Goal: Task Accomplishment & Management: Manage account settings

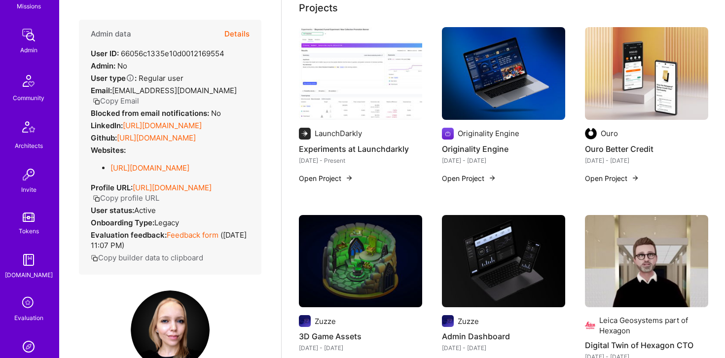
scroll to position [197, 0]
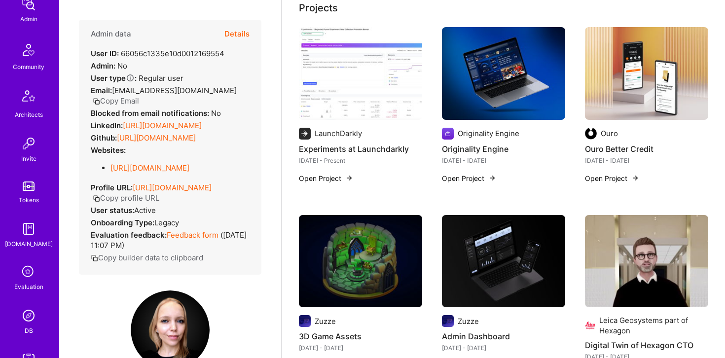
click at [26, 321] on img at bounding box center [29, 316] width 20 height 20
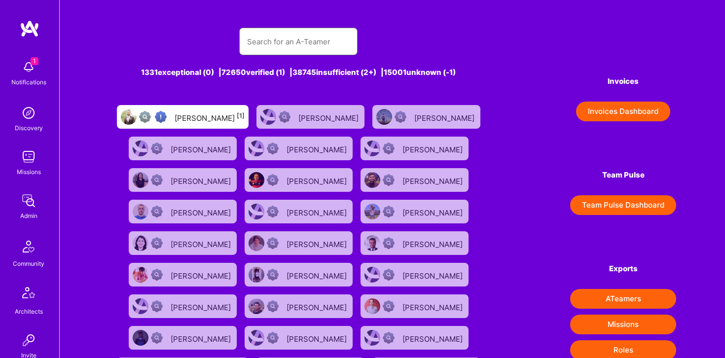
click at [286, 41] on input "text" at bounding box center [298, 41] width 103 height 25
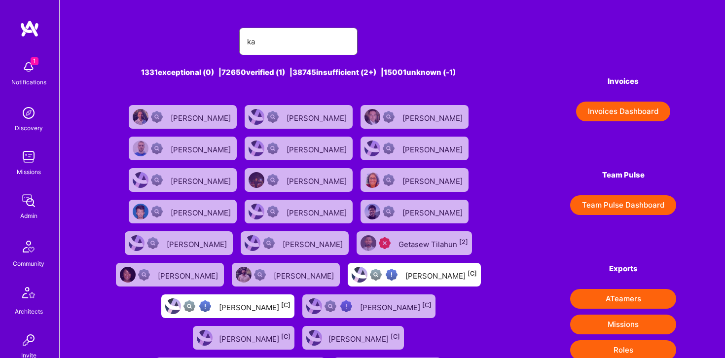
type input "[EMAIL_ADDRESS][PERSON_NAME][DOMAIN_NAME]"
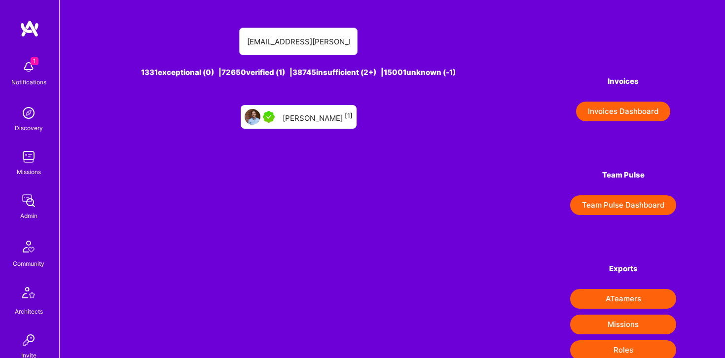
click at [305, 118] on div "[PERSON_NAME] [1]" at bounding box center [318, 116] width 70 height 13
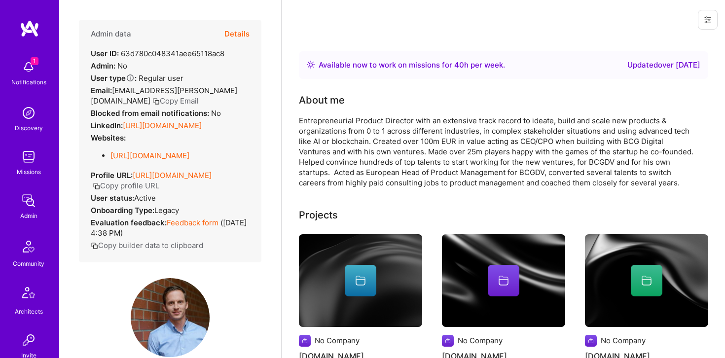
click at [235, 30] on button "Details" at bounding box center [236, 34] width 25 height 29
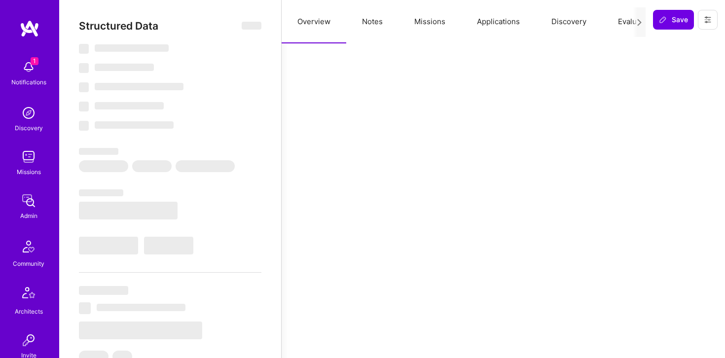
click at [370, 22] on button "Notes" at bounding box center [372, 21] width 52 height 43
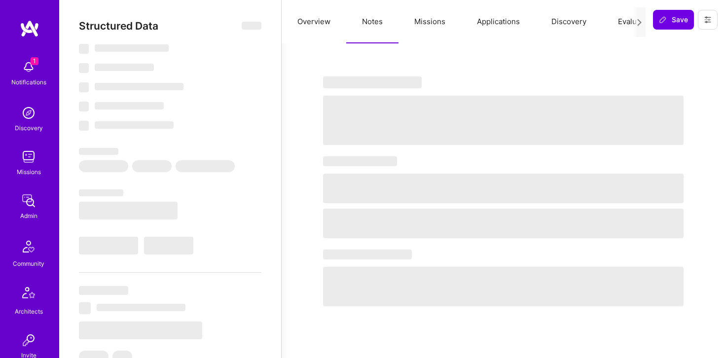
type textarea "x"
select select "Right Now"
select select "5"
select select "4"
select select "7"
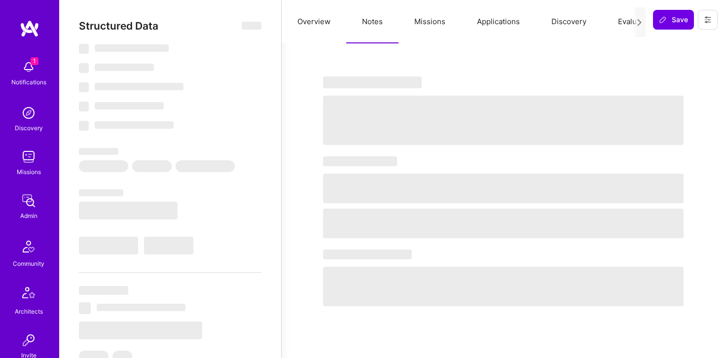
select select "7"
select select "DE"
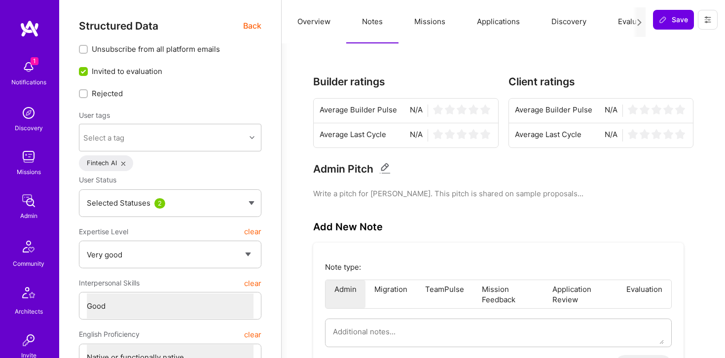
click at [254, 27] on span "Back" at bounding box center [252, 26] width 18 height 12
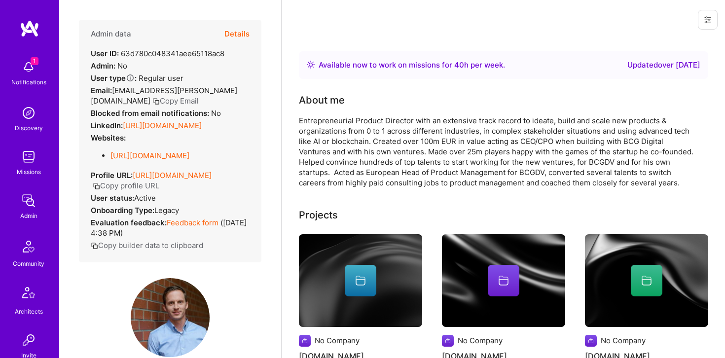
click at [244, 34] on button "Details" at bounding box center [236, 34] width 25 height 29
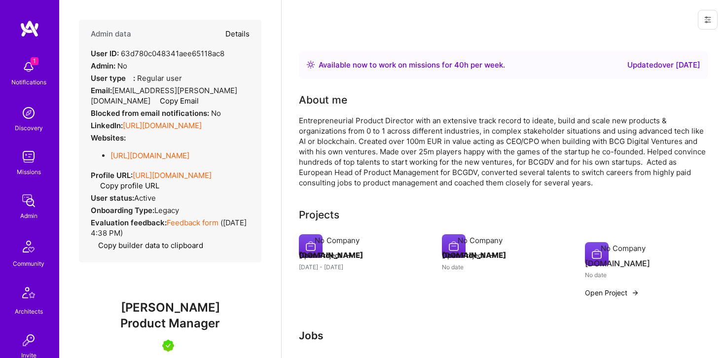
type textarea "x"
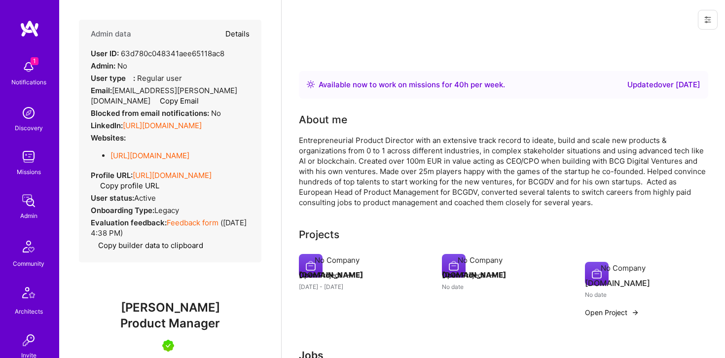
select select "5"
select select "4"
select select "7"
select select "DE"
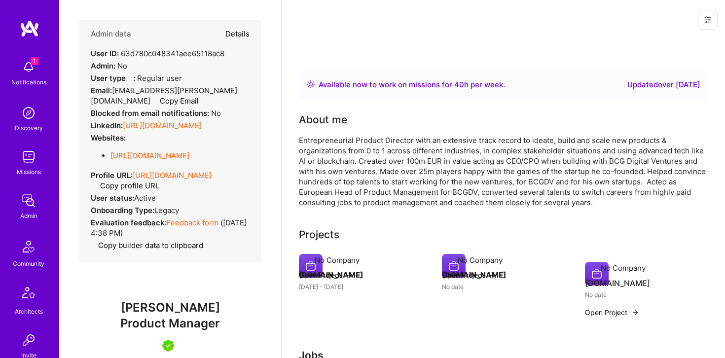
select select "Right Now"
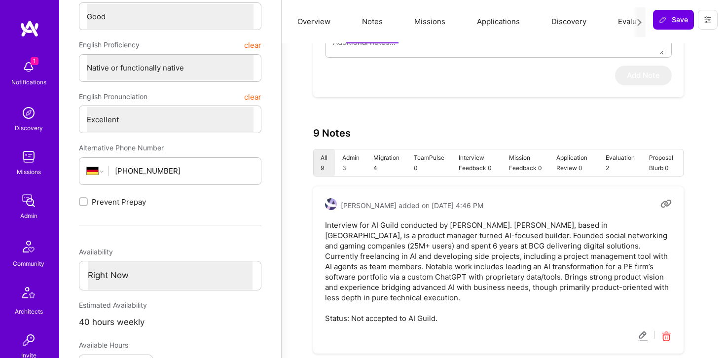
scroll to position [340, 0]
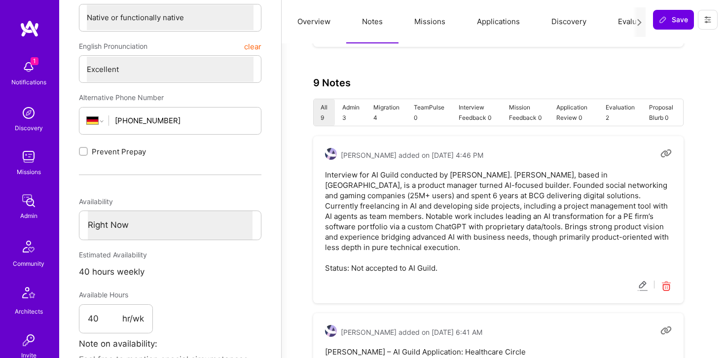
click at [639, 281] on icon at bounding box center [642, 286] width 11 height 11
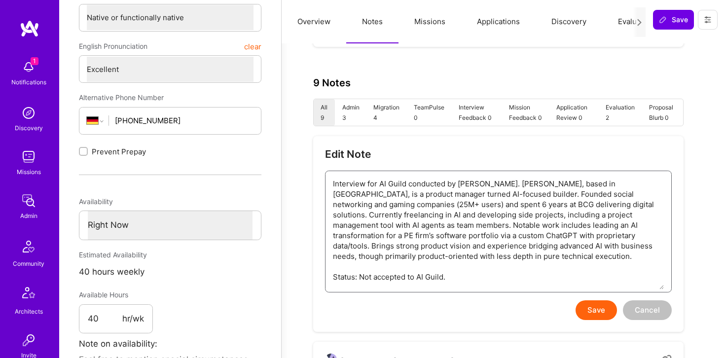
click at [481, 279] on textarea "Interview for AI Guild conducted by [PERSON_NAME]. [PERSON_NAME], based in [GEO…" at bounding box center [498, 230] width 331 height 118
type textarea "x"
type textarea "Interview for AI Guild conducted by [PERSON_NAME]. [PERSON_NAME], based in [GEO…"
type textarea "x"
type textarea "Interview for AI Guild conducted by [PERSON_NAME]. [PERSON_NAME], based in [GEO…"
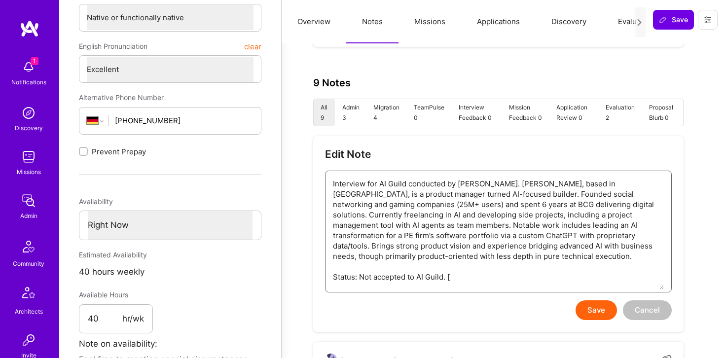
type textarea "x"
type textarea "Interview for AI Guild conducted by [PERSON_NAME]. [PERSON_NAME], based in [GEO…"
click at [451, 276] on textarea "Interview for AI Guild conducted by [PERSON_NAME]. [PERSON_NAME], based in [GEO…" at bounding box center [498, 230] width 331 height 118
paste textarea "[URL][DOMAIN_NAME][PERSON_NAME]"
type textarea "x"
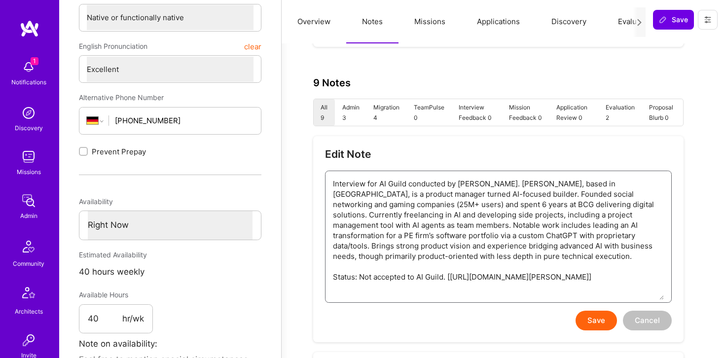
type textarea "Interview for AI Guild conducted by [PERSON_NAME]. [PERSON_NAME], based in [GEO…"
click at [596, 322] on button "Save" at bounding box center [595, 321] width 41 height 20
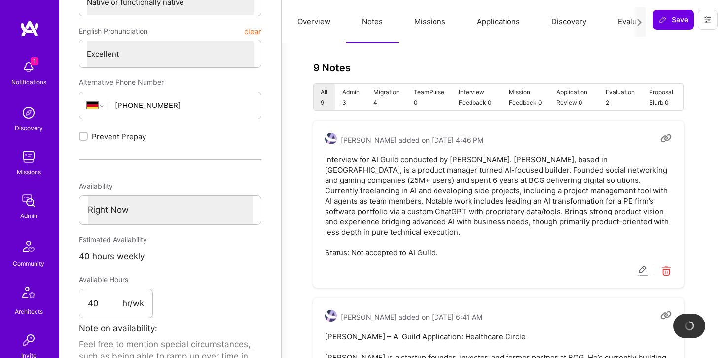
scroll to position [357, 0]
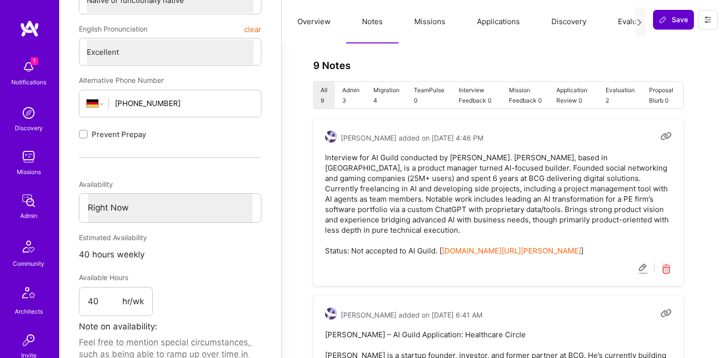
click at [668, 23] on span "Save" at bounding box center [673, 20] width 29 height 10
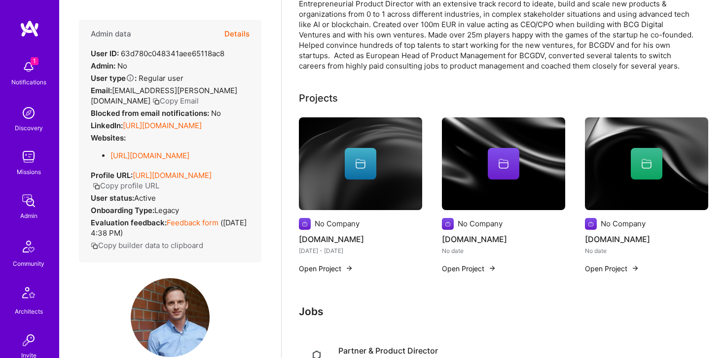
scroll to position [0, 0]
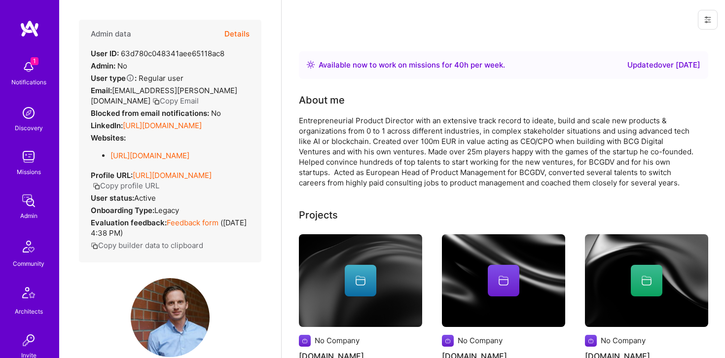
click at [225, 31] on button "Details" at bounding box center [236, 34] width 25 height 29
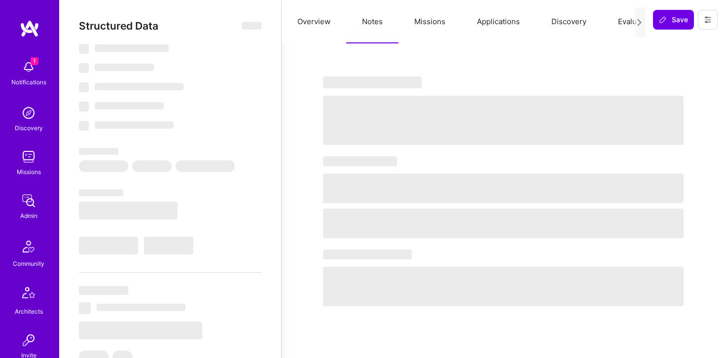
type textarea "x"
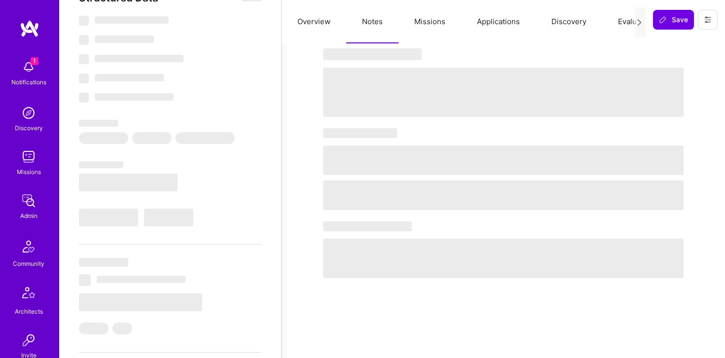
select select "Right Now"
select select "5"
select select "4"
select select "7"
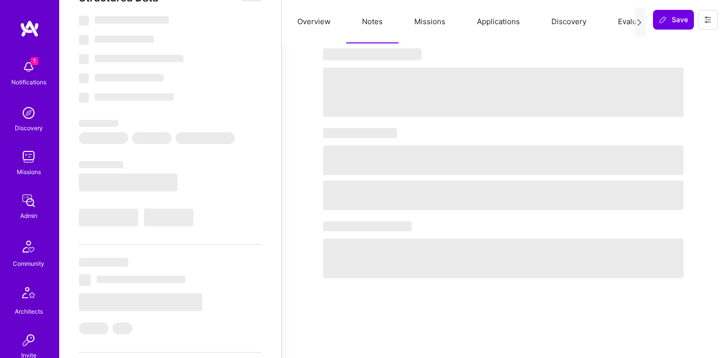
select select "DE"
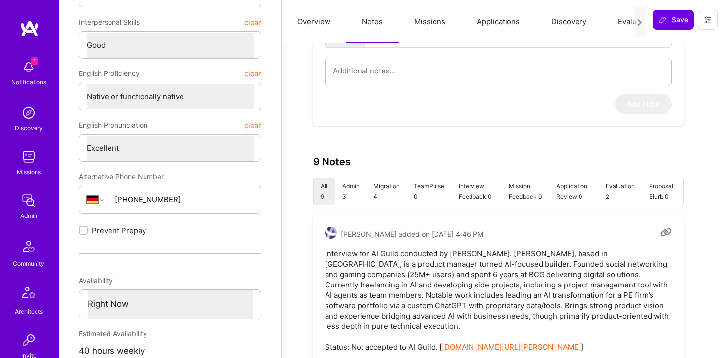
scroll to position [285, 0]
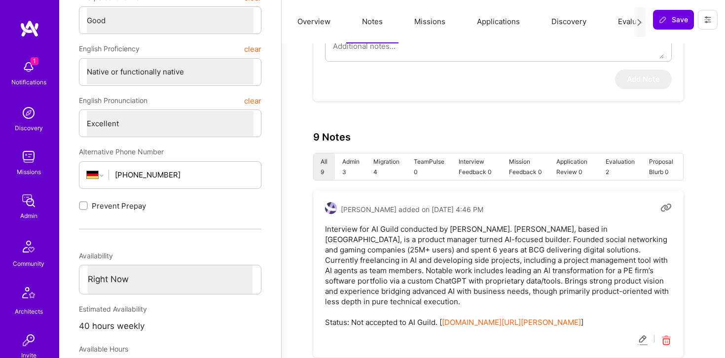
click at [475, 318] on link "[DOMAIN_NAME][URL][PERSON_NAME]" at bounding box center [511, 322] width 139 height 9
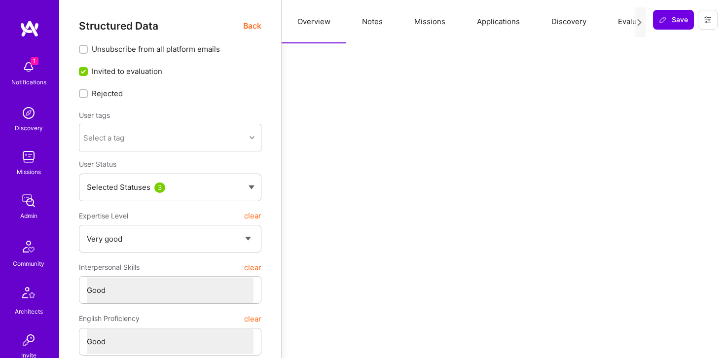
select select "5"
select select "4"
select select "6"
select select "ES"
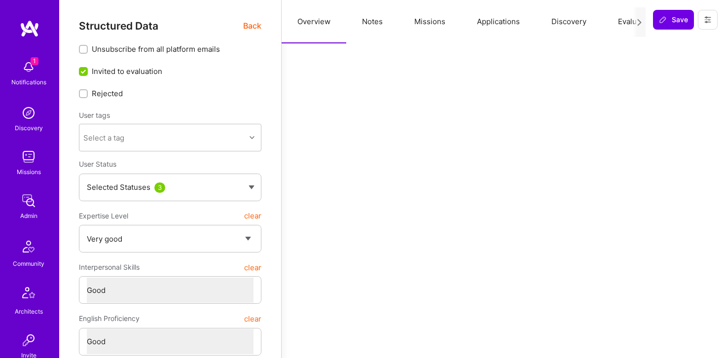
select select "Right Now"
click at [244, 25] on span "Back" at bounding box center [252, 26] width 18 height 12
